Goal: Find contact information: Find contact information

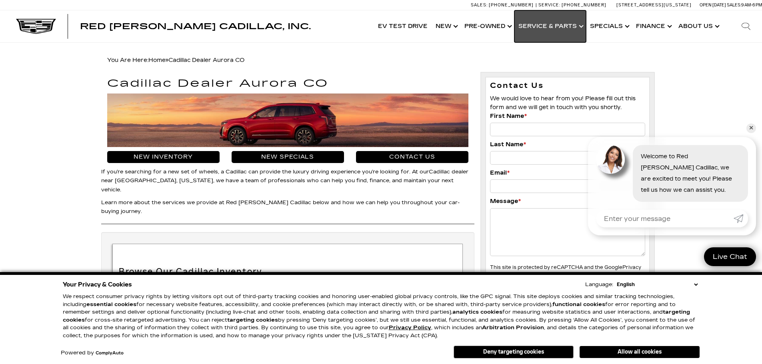
click at [558, 24] on link "Show Service & Parts" at bounding box center [550, 26] width 72 height 32
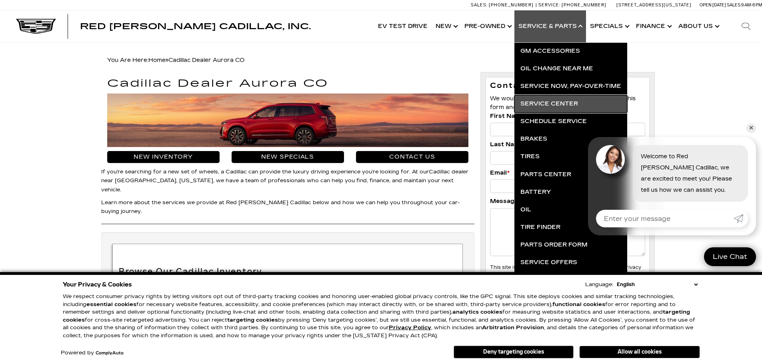
click at [565, 102] on link "Service Center" at bounding box center [570, 104] width 113 height 18
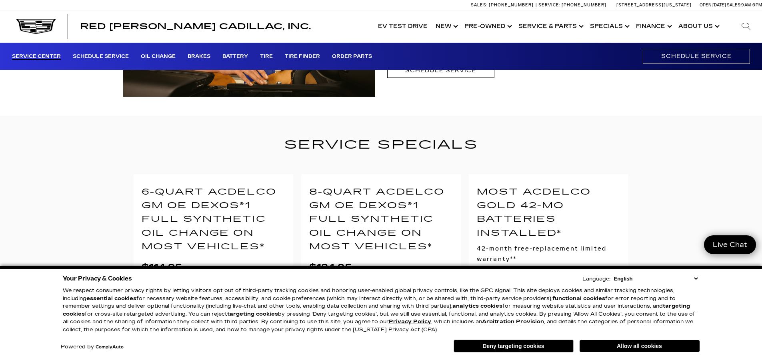
scroll to position [200, 0]
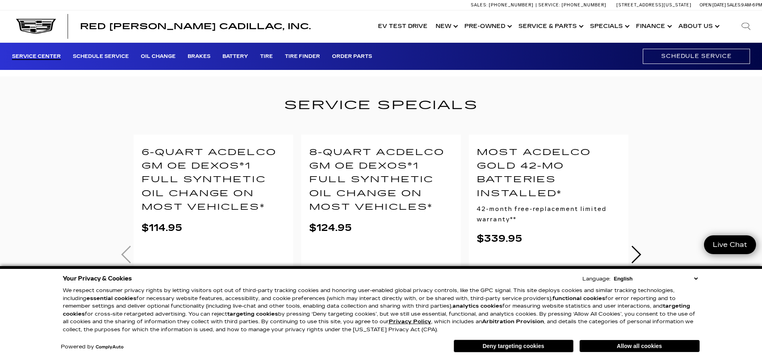
drag, startPoint x: 632, startPoint y: 346, endPoint x: 631, endPoint y: 341, distance: 4.9
click at [631, 342] on button "Allow all cookies" at bounding box center [639, 346] width 120 height 12
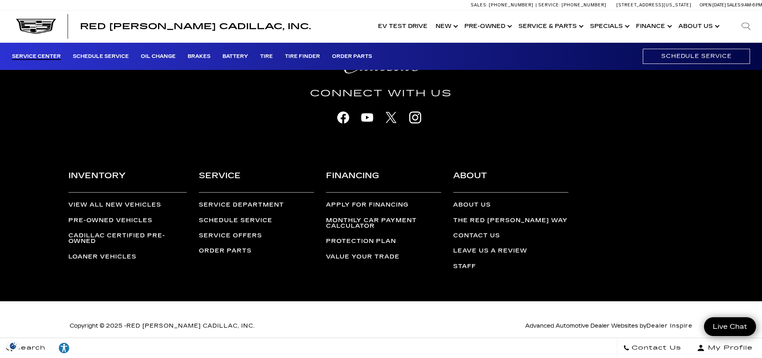
scroll to position [2166, 0]
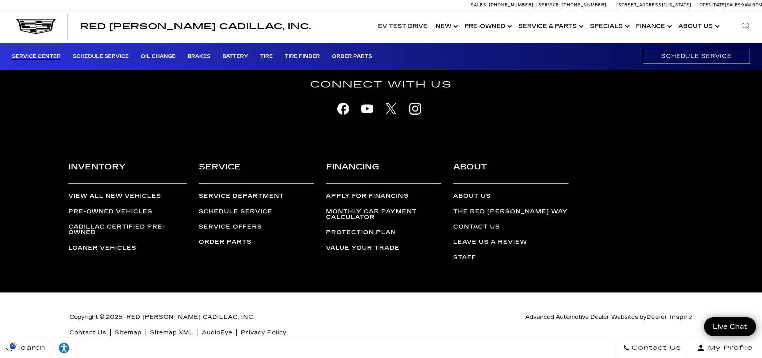
click at [472, 223] on link "Contact Us" at bounding box center [476, 226] width 47 height 7
